Goal: Book appointment/travel/reservation

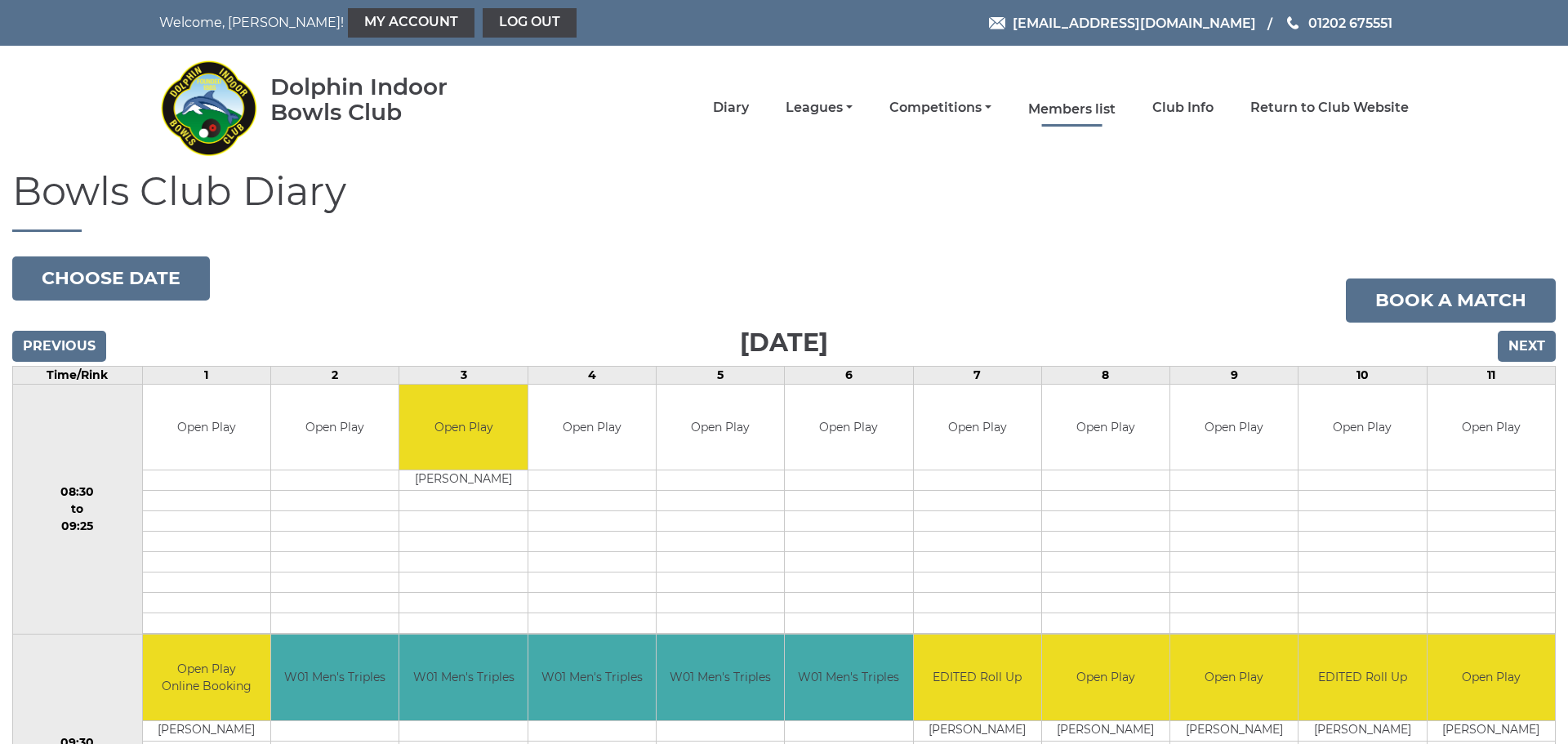
click at [1078, 102] on link "Members list" at bounding box center [1072, 110] width 88 height 18
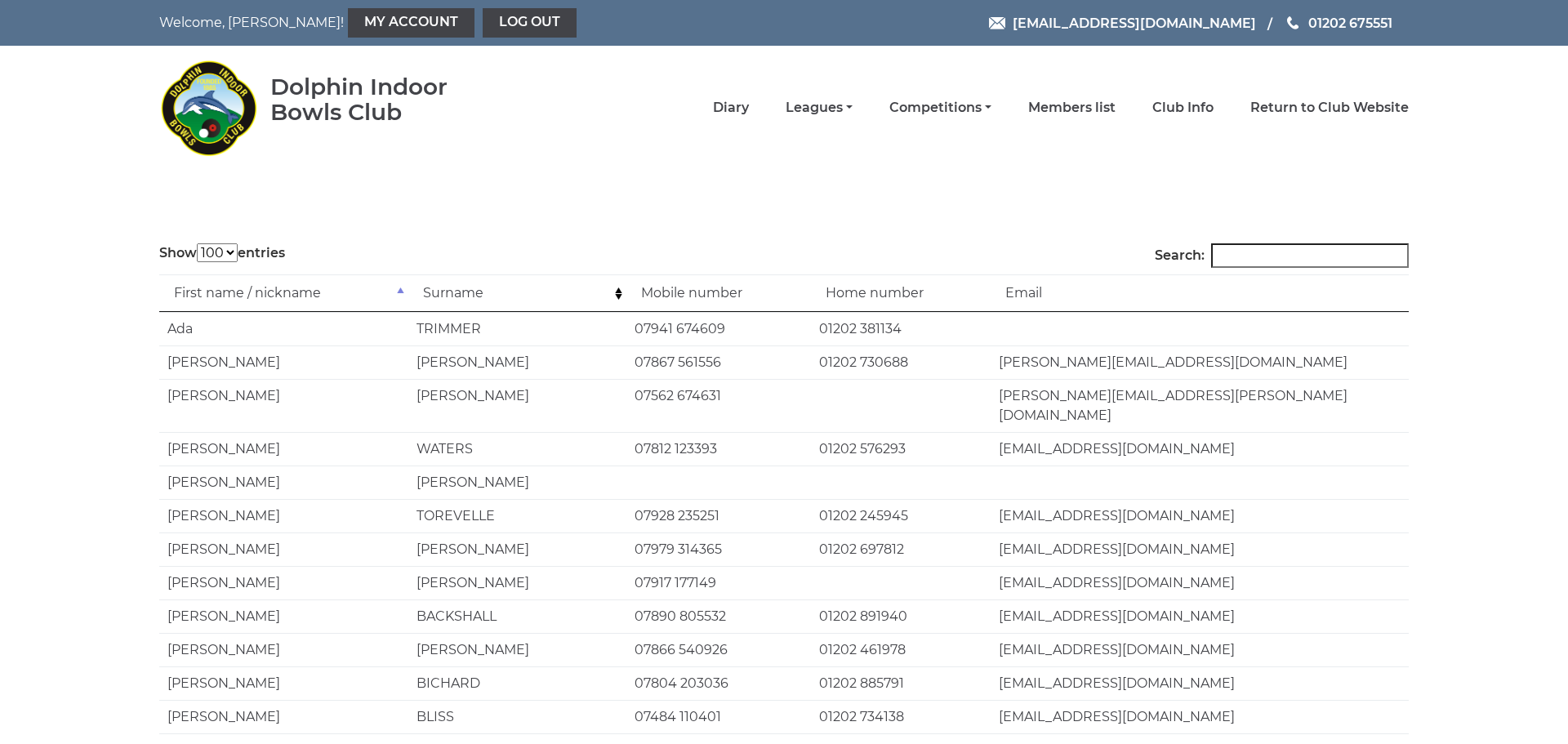
select select "100"
click at [1238, 264] on input "Search:" at bounding box center [1310, 255] width 198 height 25
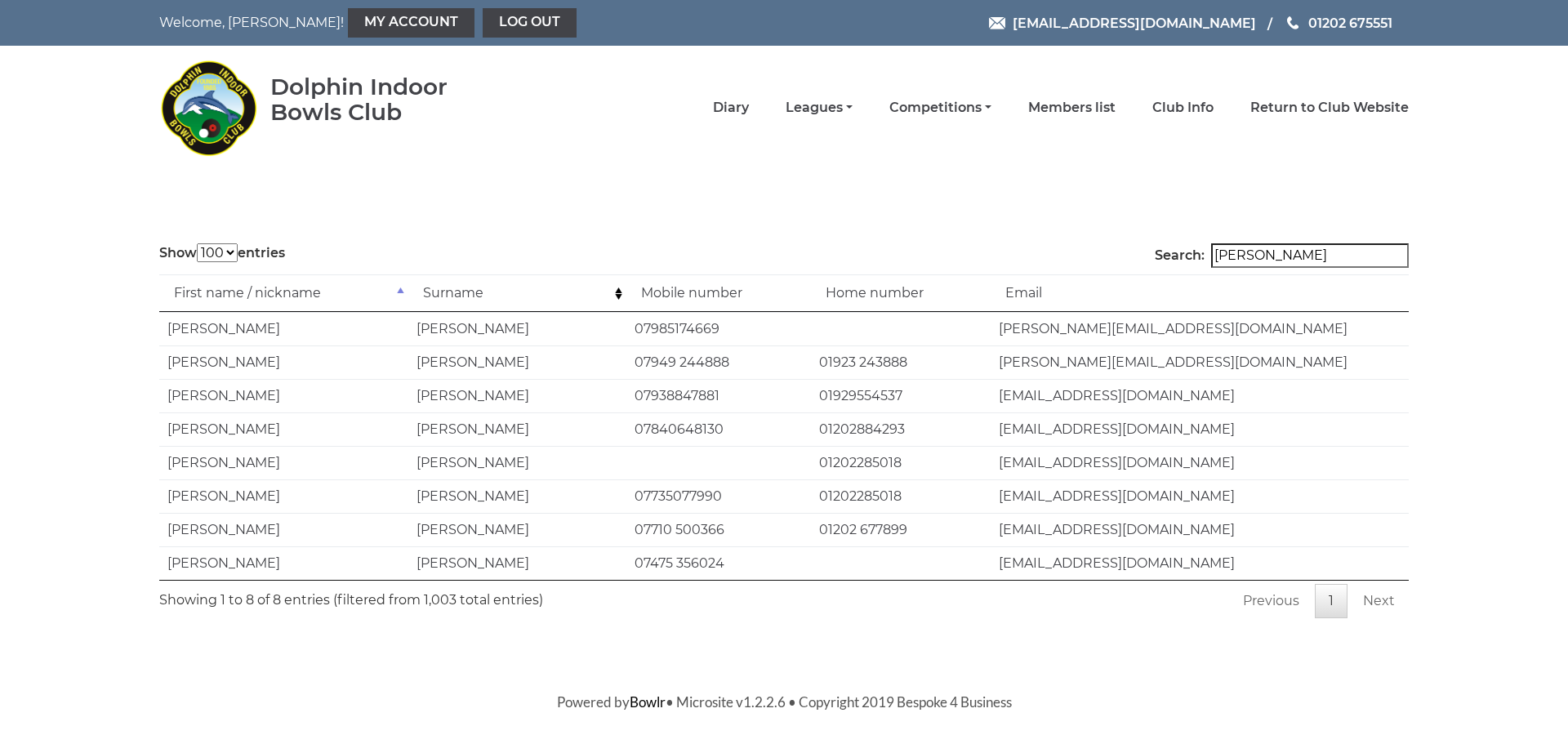
type input "lewis"
click at [744, 114] on link "Diary" at bounding box center [731, 110] width 36 height 18
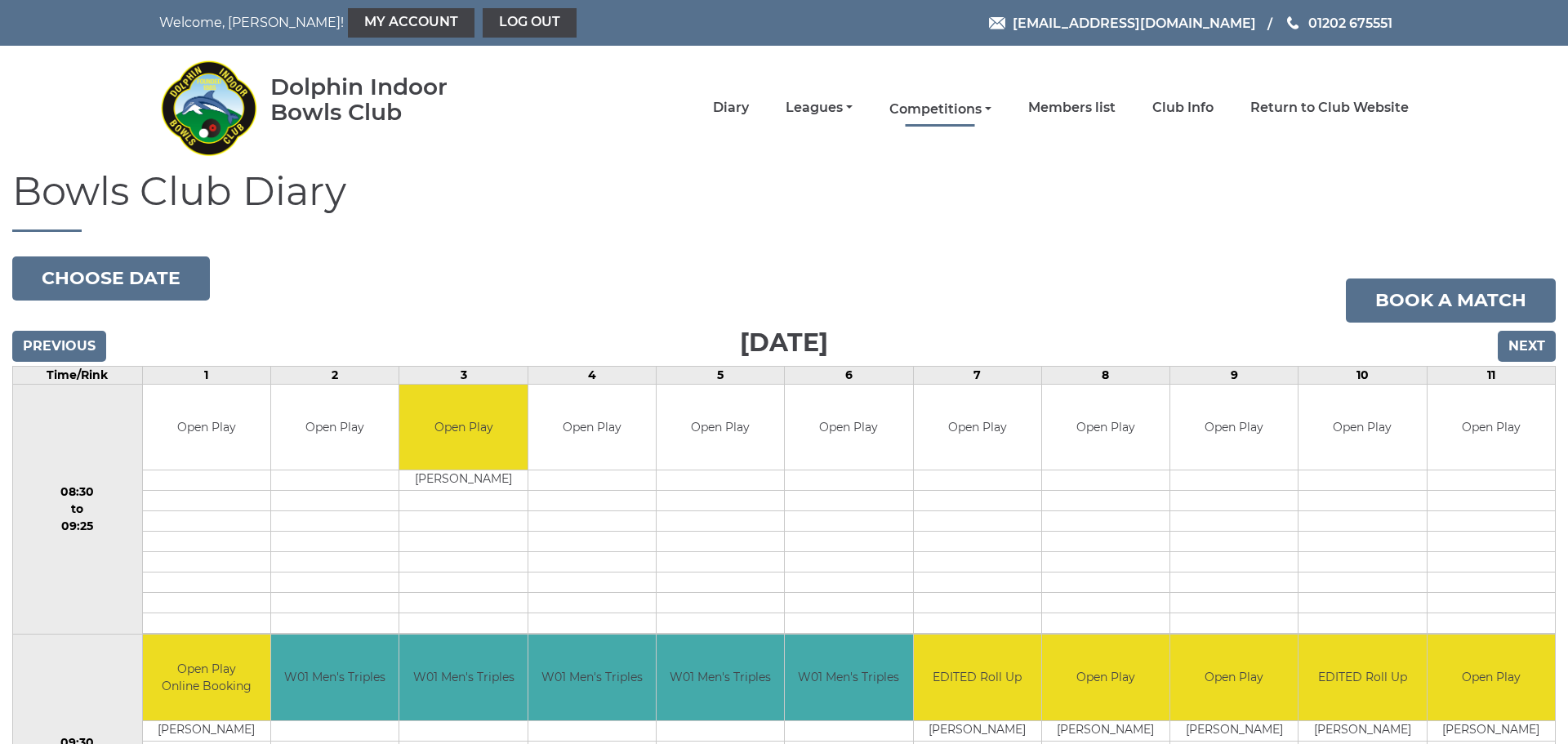
click at [913, 105] on link "Competitions" at bounding box center [940, 110] width 102 height 18
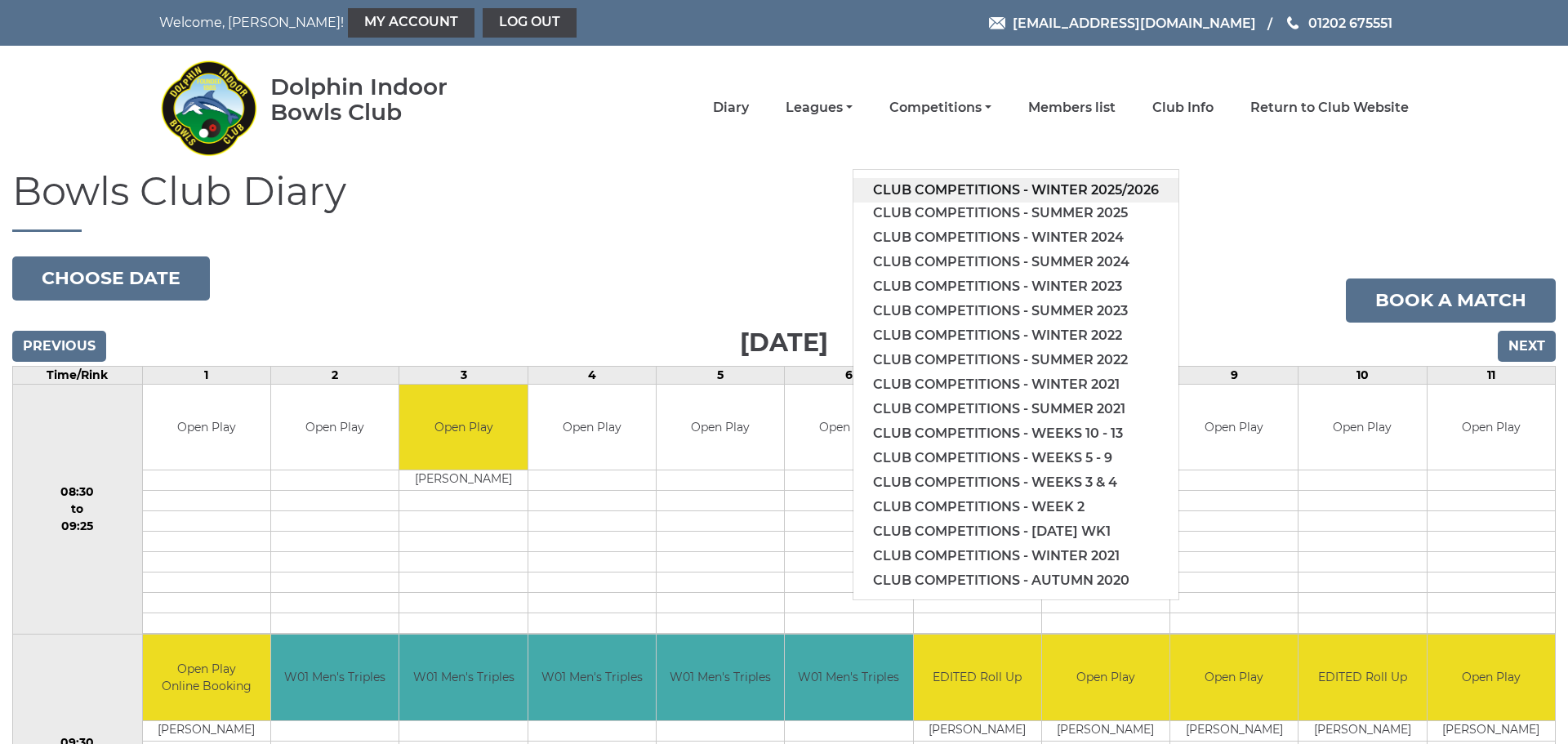
click at [974, 188] on link "Club competitions - Winter 2025/2026" at bounding box center [1015, 190] width 325 height 25
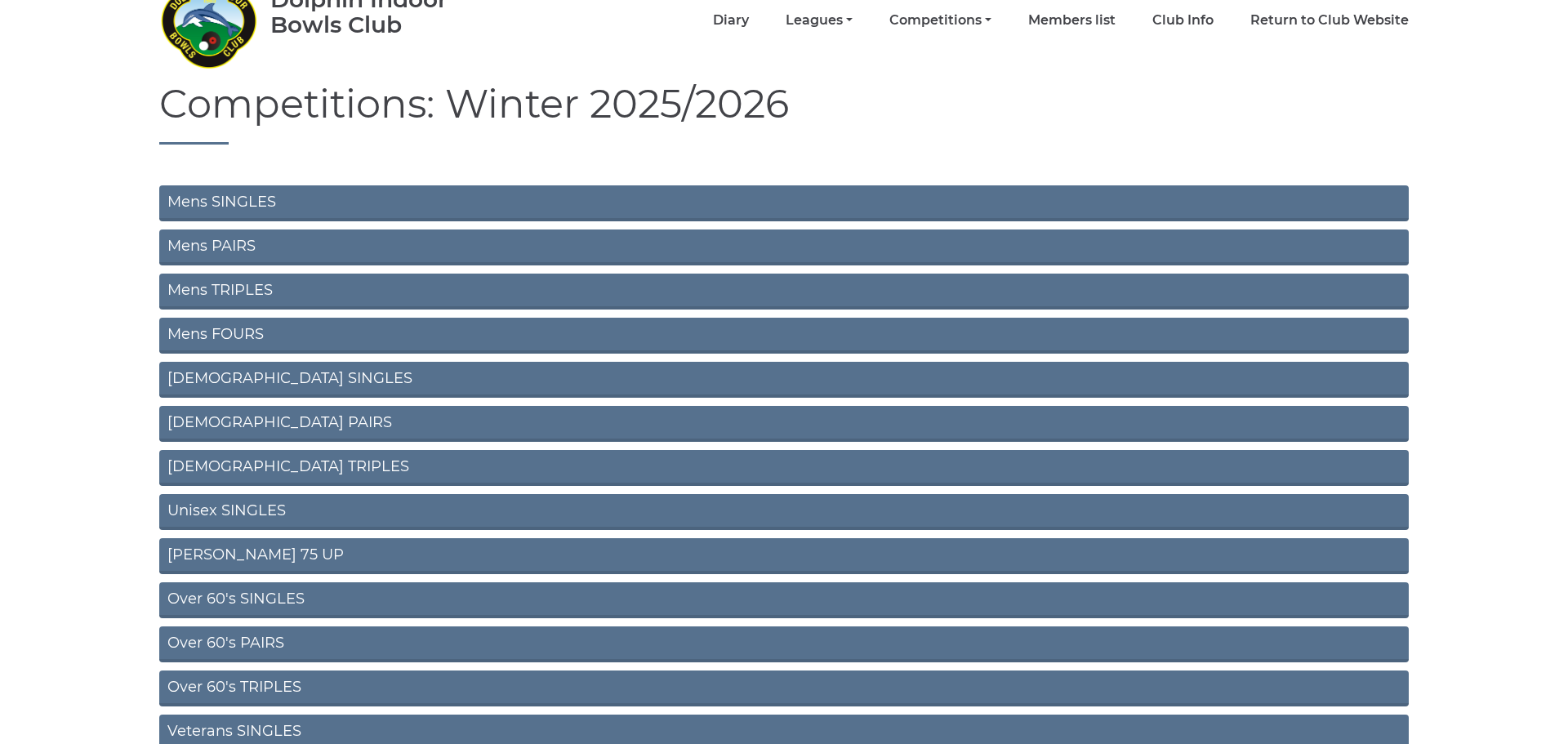
scroll to position [88, 0]
click at [262, 644] on link "Over 60's PAIRS" at bounding box center [784, 643] width 1250 height 36
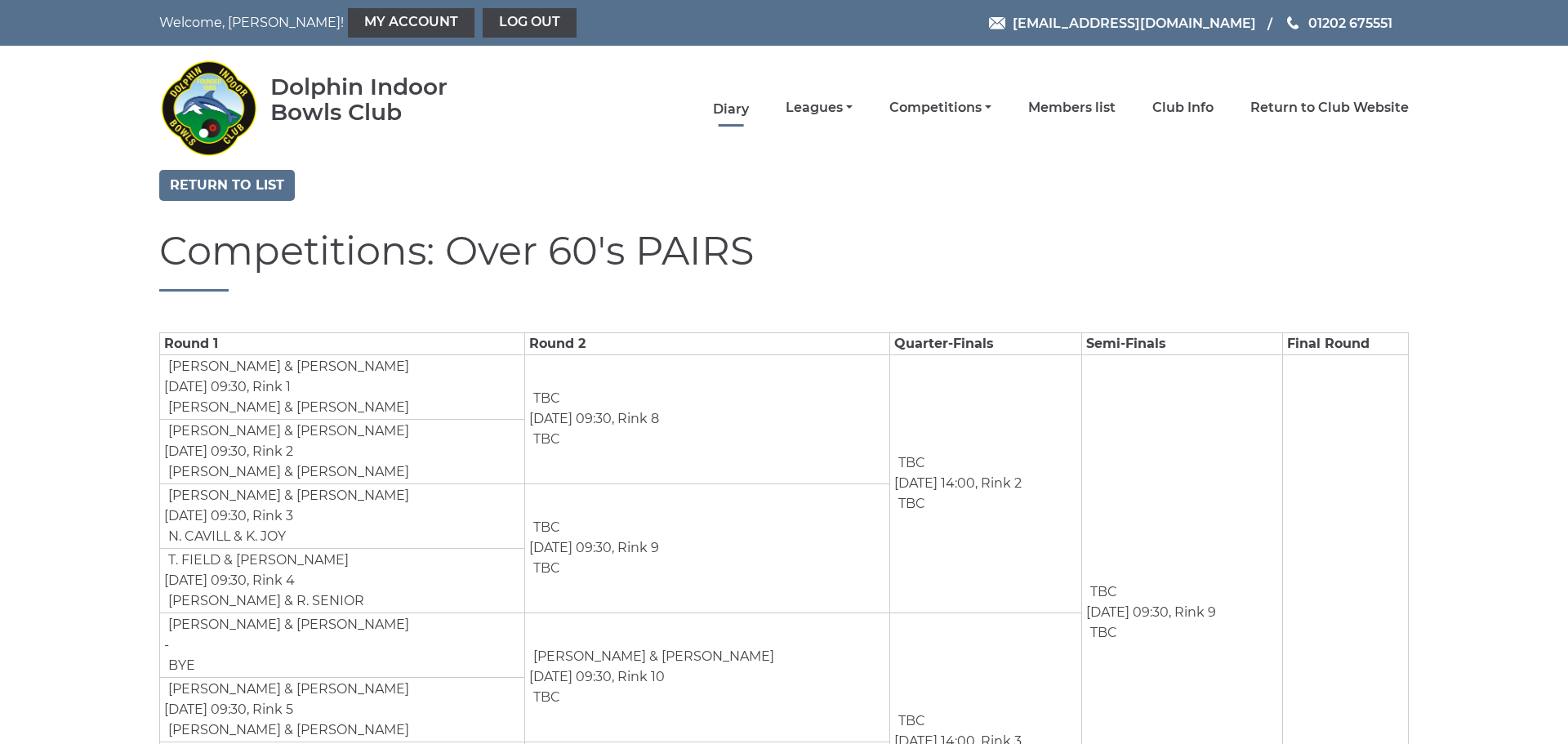
click at [737, 111] on link "Diary" at bounding box center [731, 110] width 36 height 18
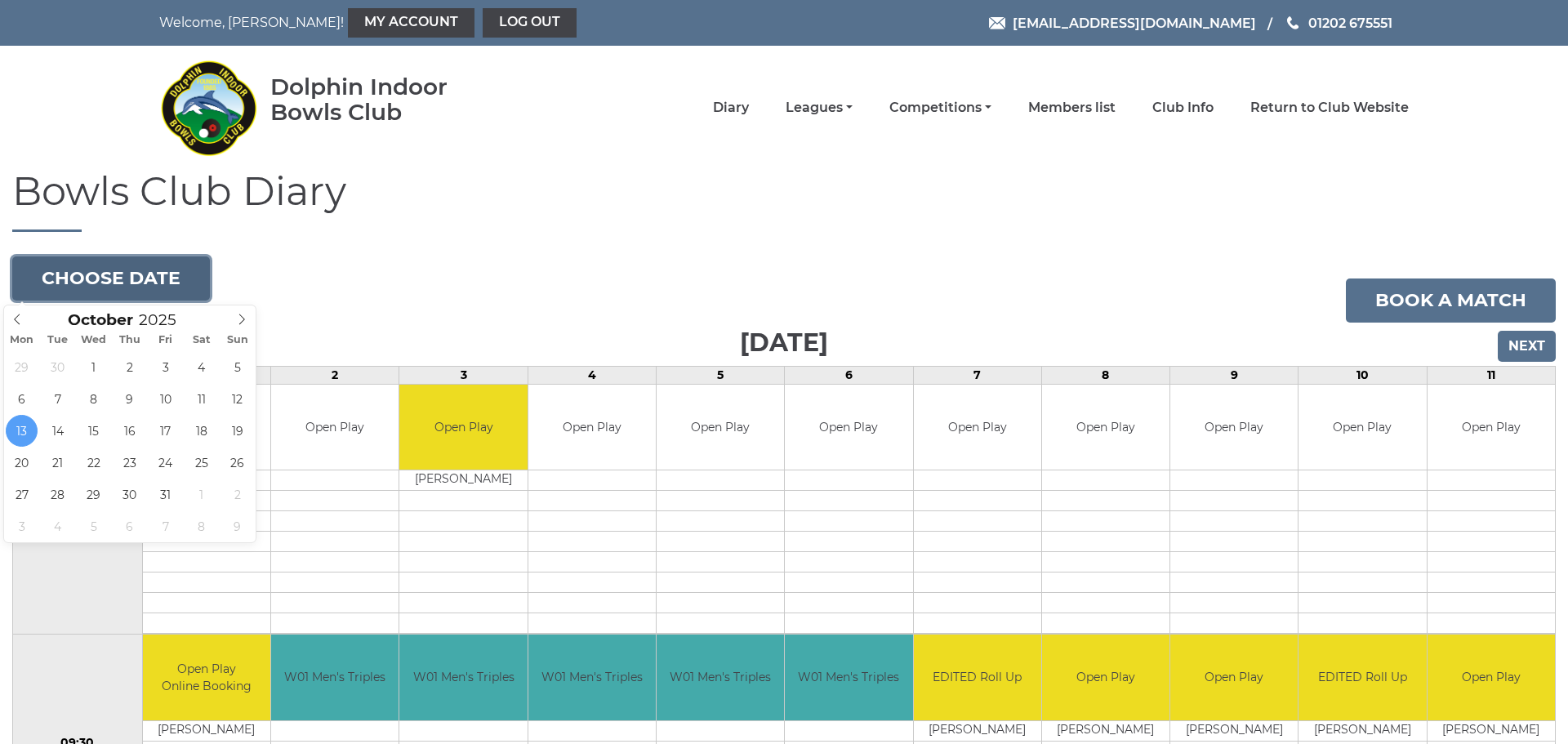
click at [92, 286] on button "Choose date" at bounding box center [111, 278] width 198 height 44
type input "[DATE]"
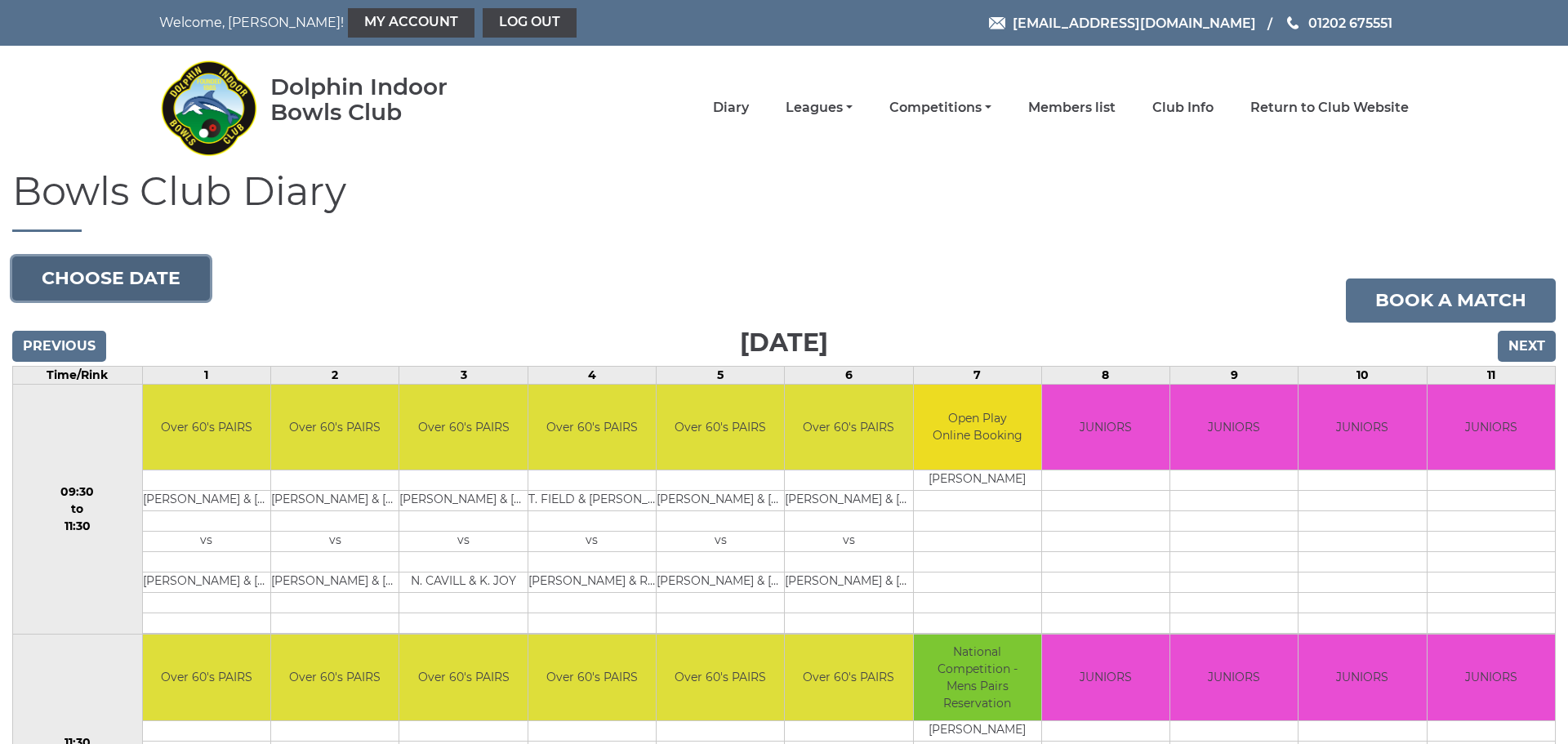
click at [142, 271] on button "Choose date" at bounding box center [111, 278] width 198 height 44
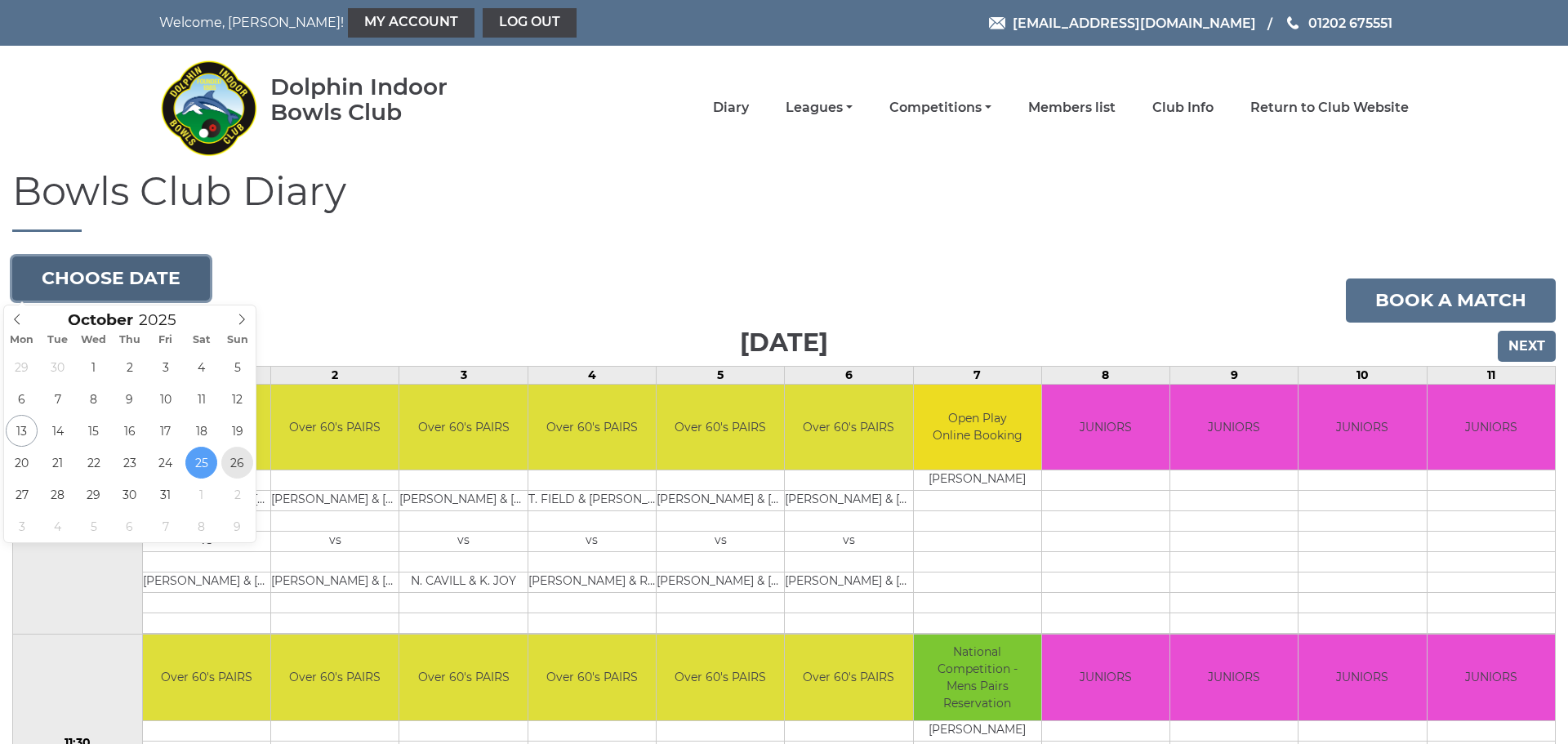
type input "2025-10-26"
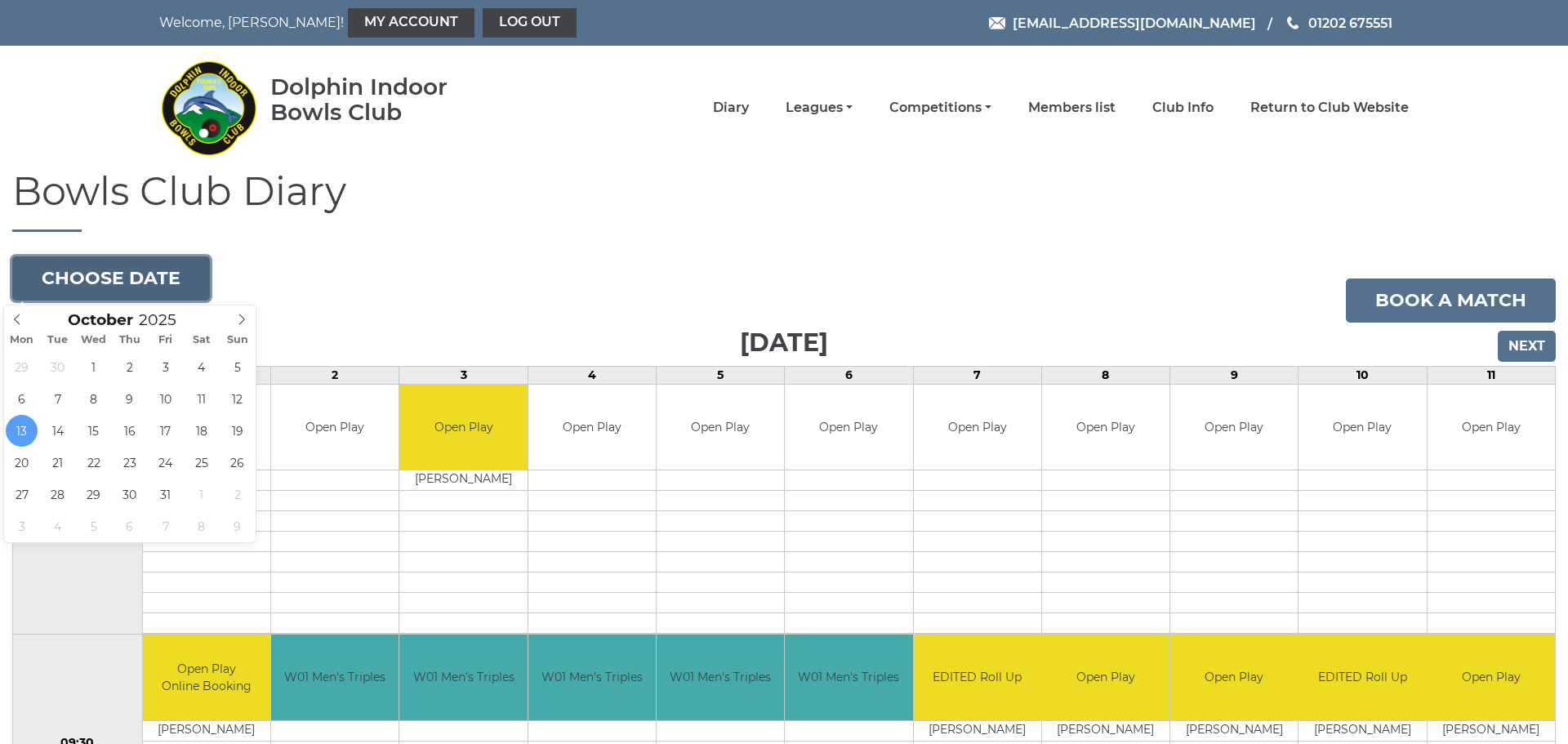
click at [137, 283] on button "Choose date" at bounding box center [111, 278] width 198 height 44
type input "[DATE]"
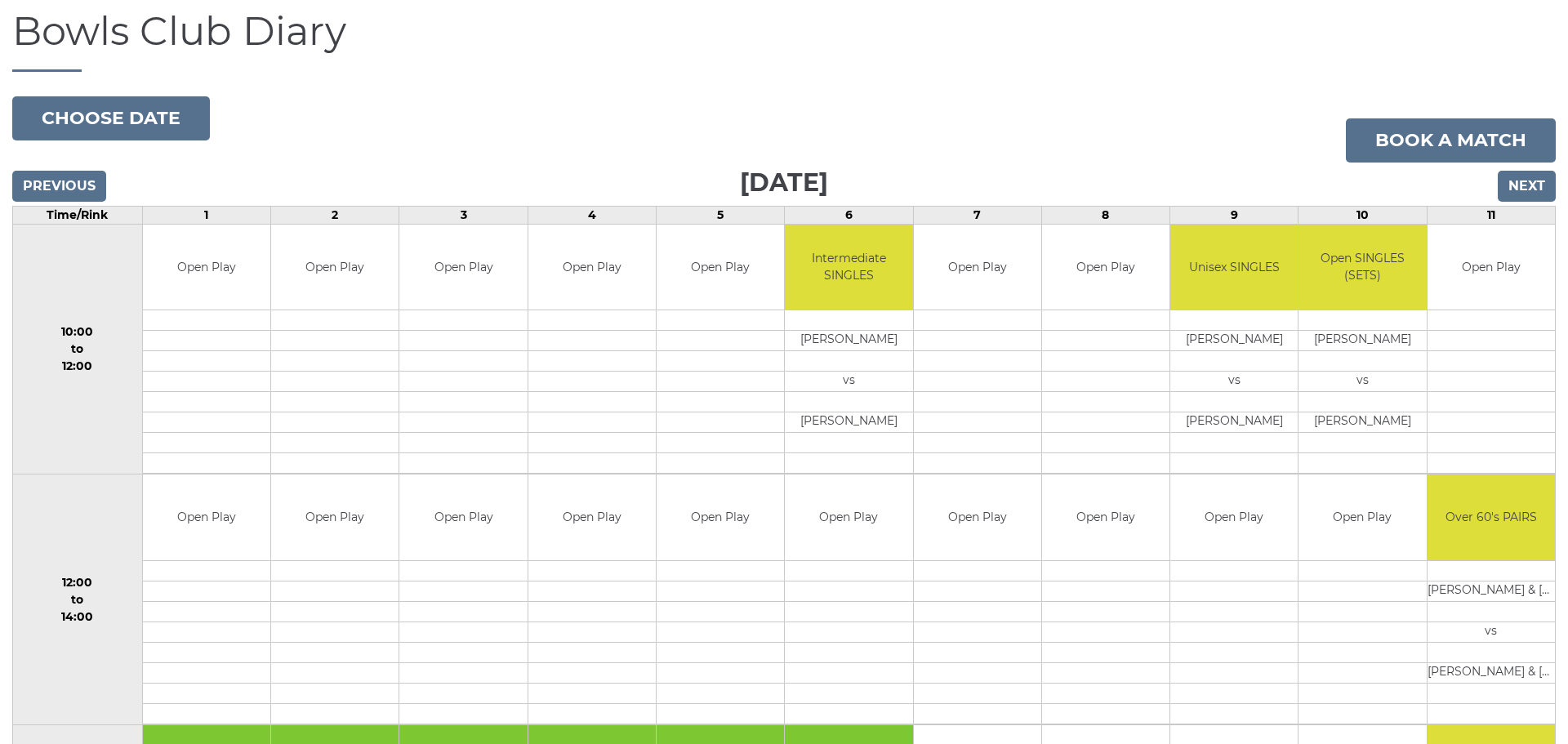
scroll to position [135, 0]
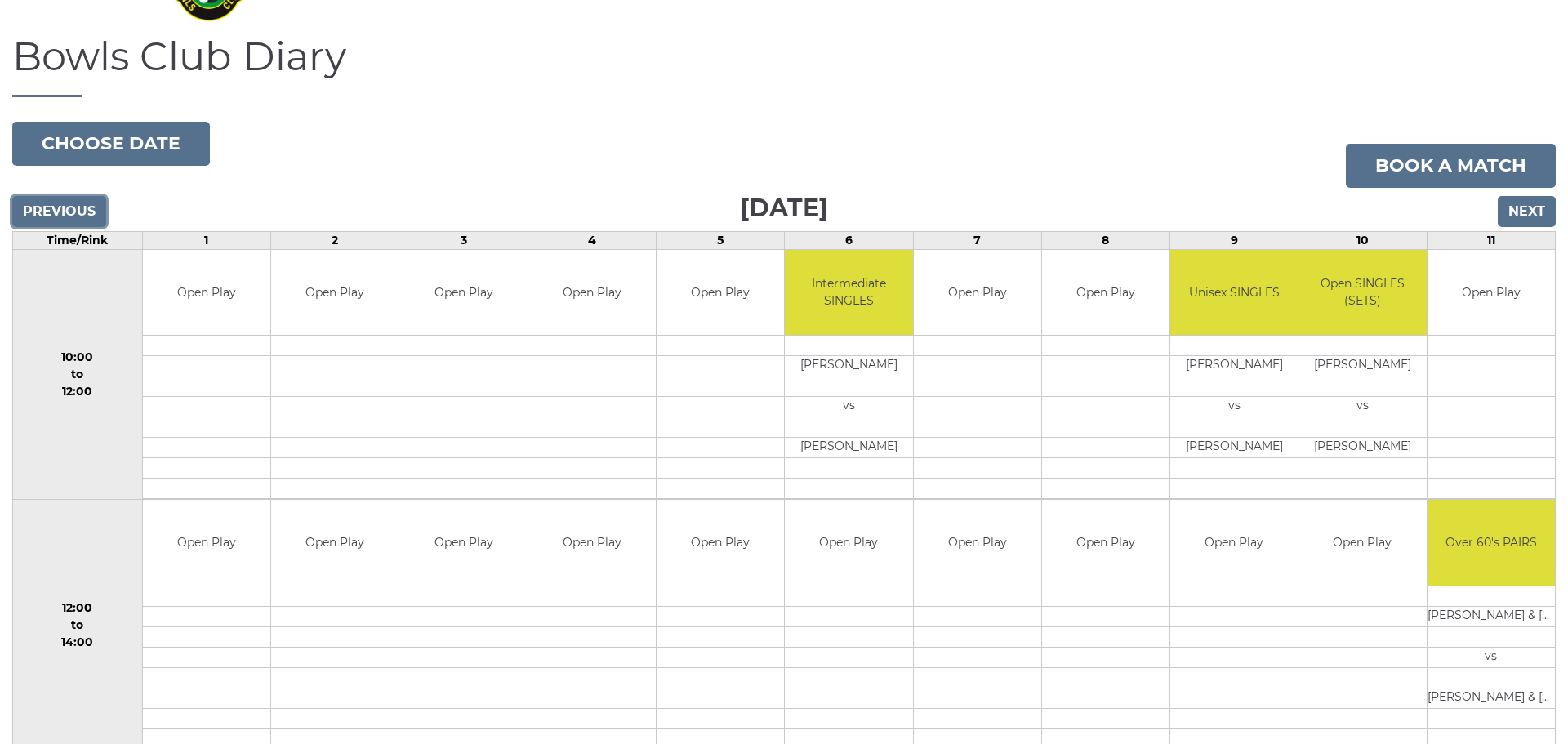
click at [76, 205] on input "Previous" at bounding box center [59, 211] width 94 height 31
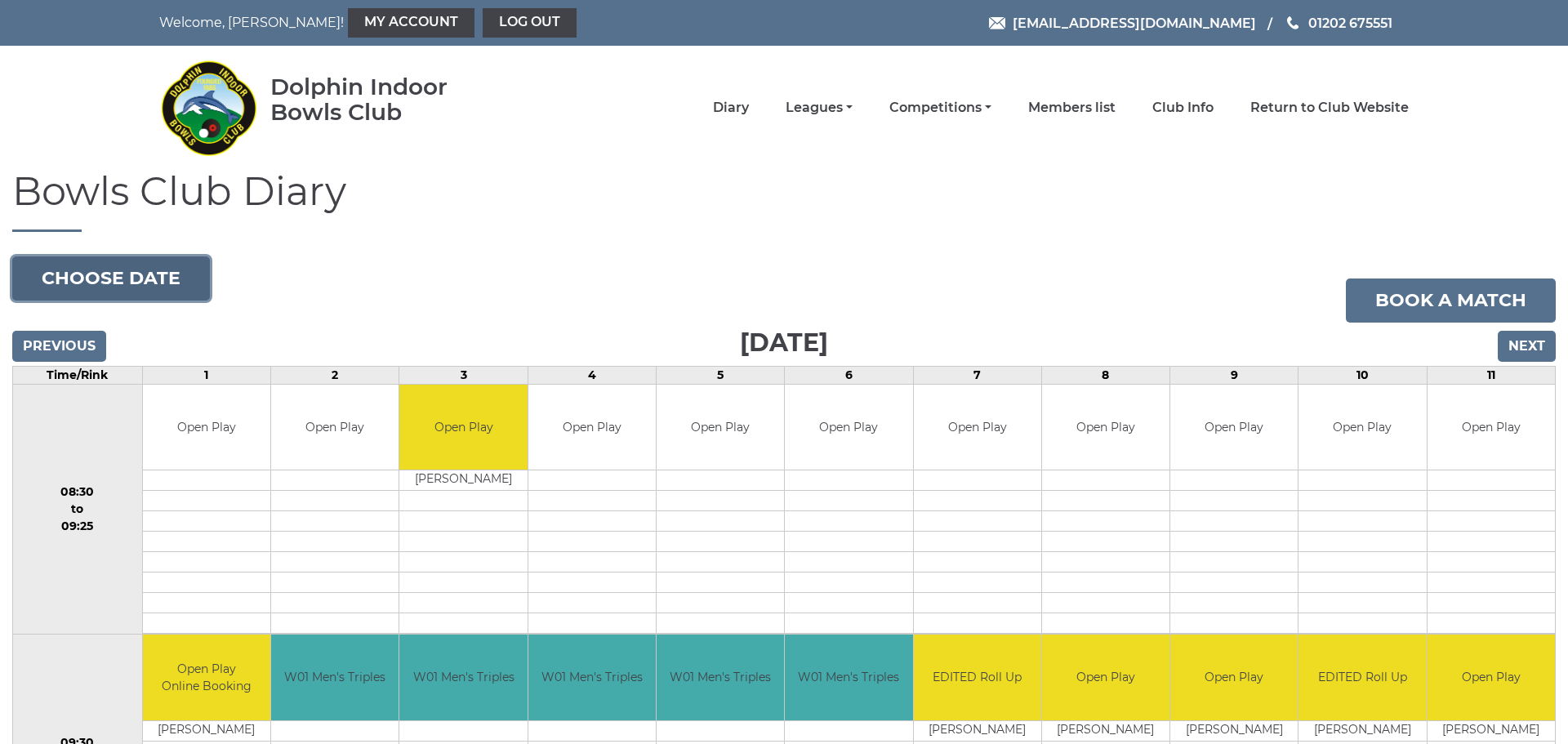
click at [138, 280] on button "Choose date" at bounding box center [111, 278] width 198 height 44
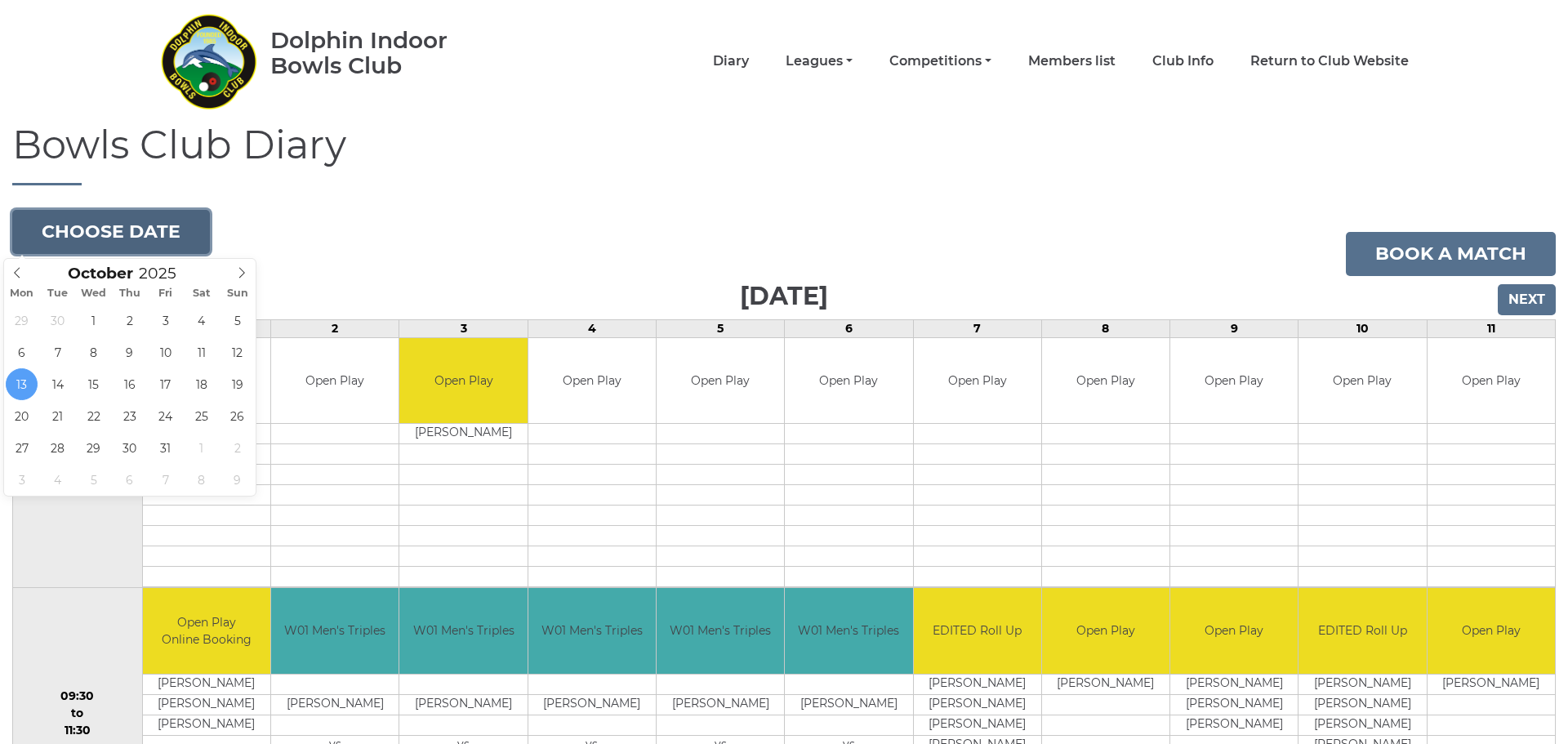
scroll to position [71, 0]
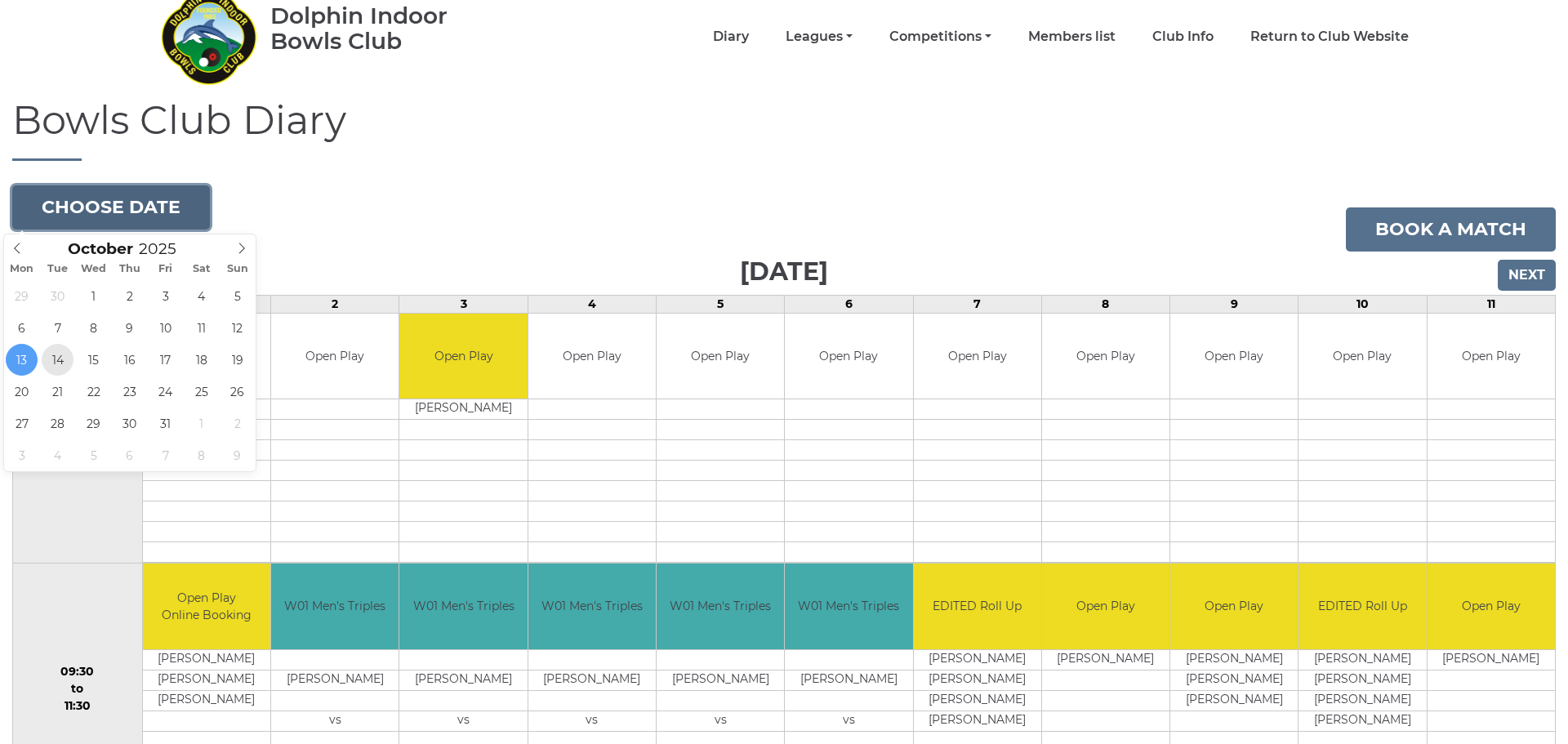
type input "[DATE]"
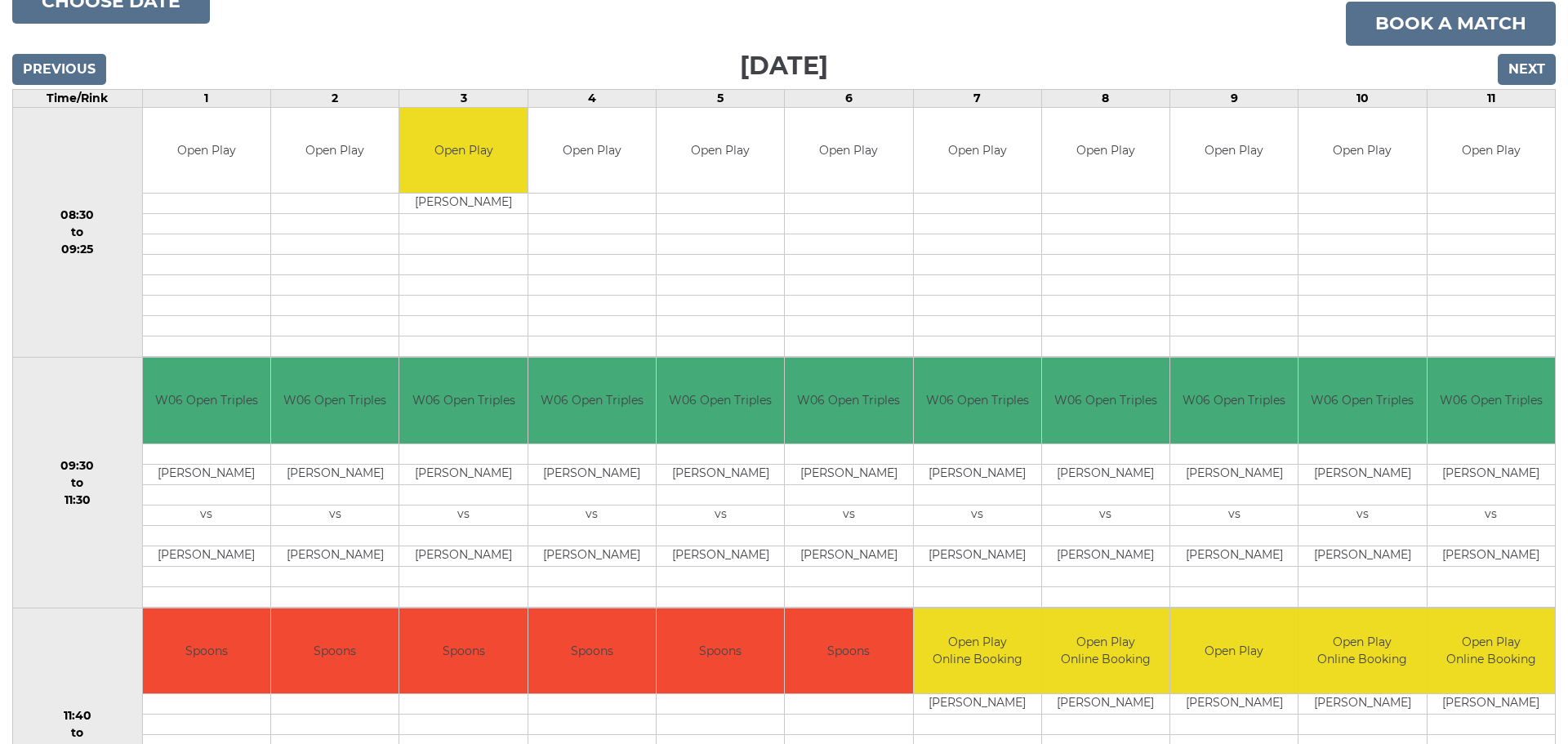
scroll to position [219, 0]
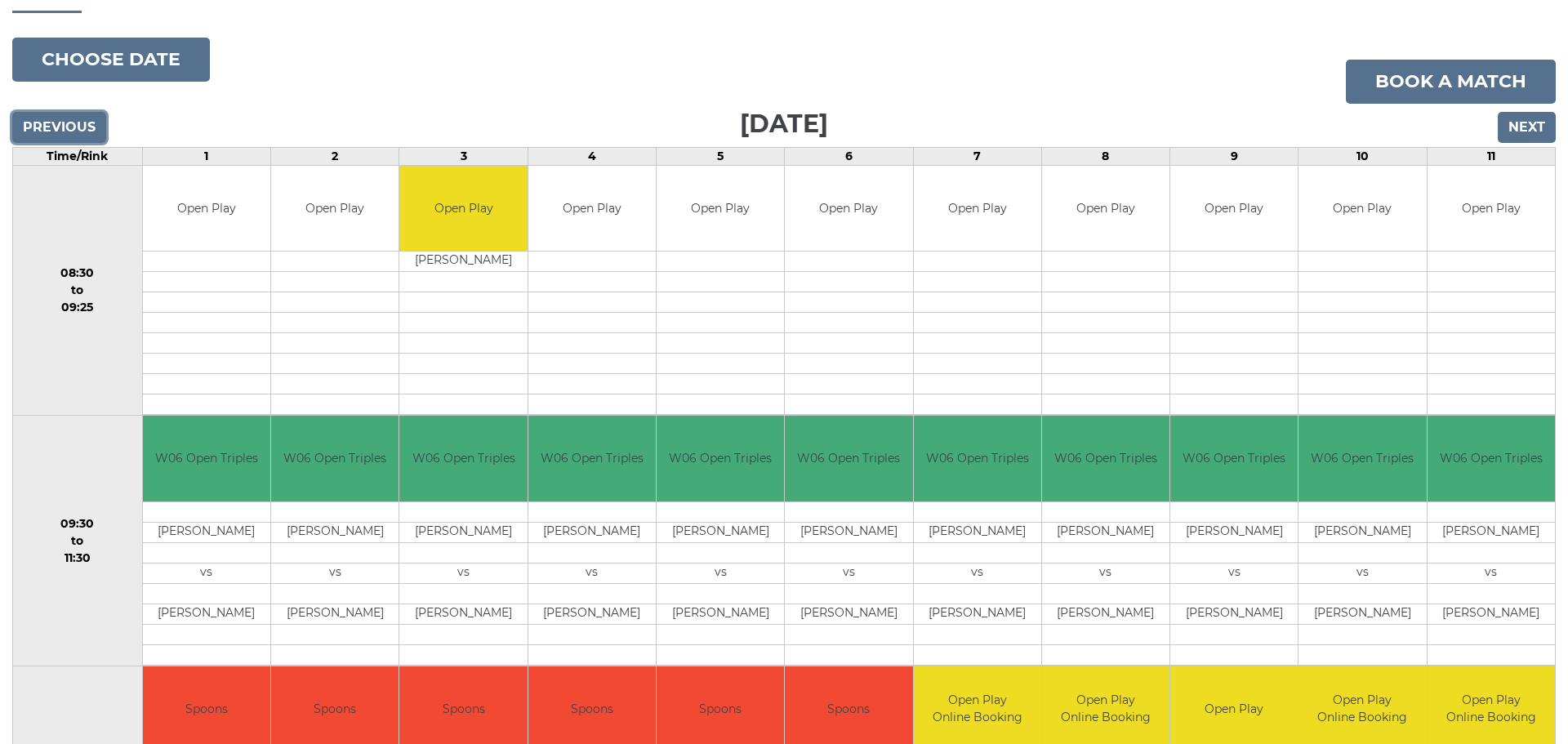
click at [78, 133] on input "Previous" at bounding box center [59, 127] width 94 height 31
